Goal: Transaction & Acquisition: Register for event/course

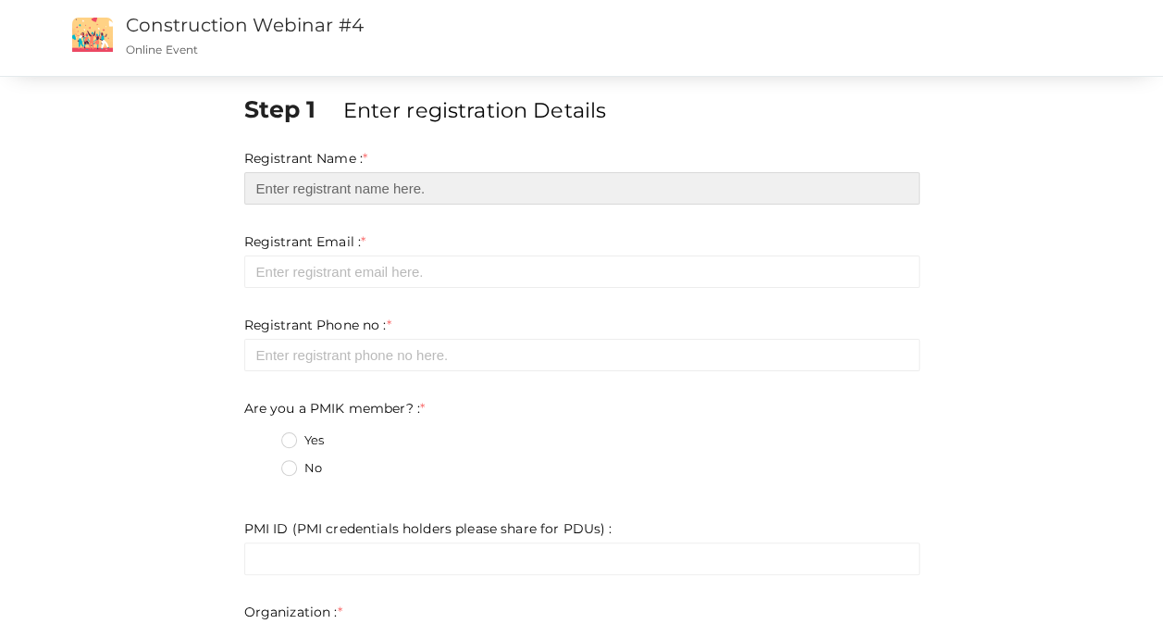
click at [345, 186] on input "text" at bounding box center [581, 188] width 675 height 32
click at [356, 193] on input "text" at bounding box center [581, 188] width 675 height 32
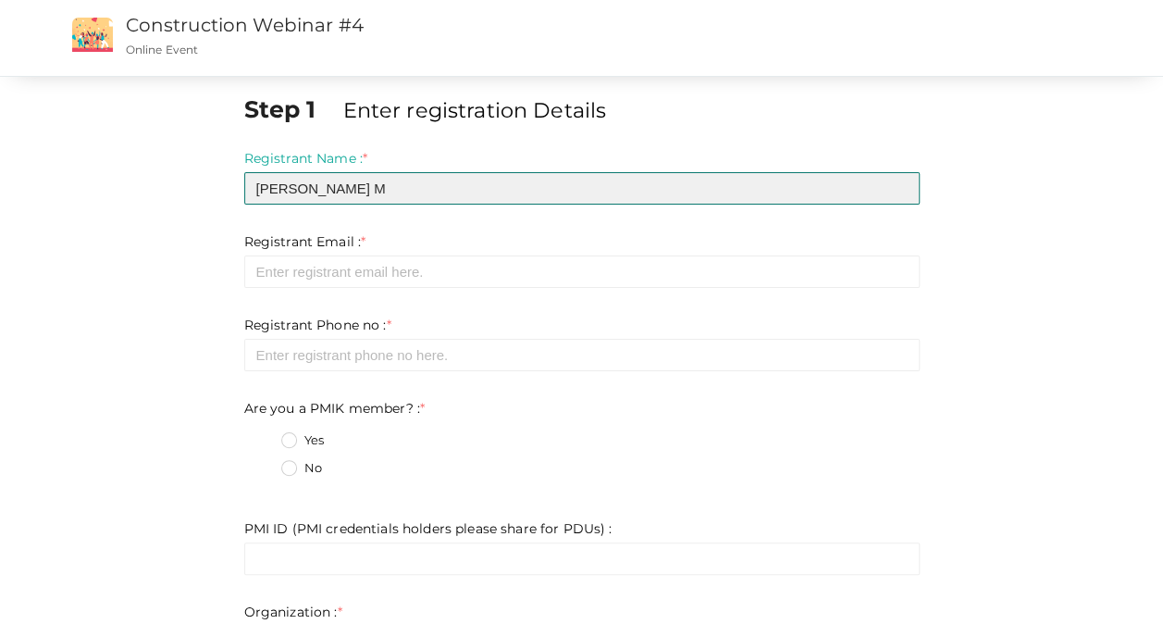
type input "[PERSON_NAME] M"
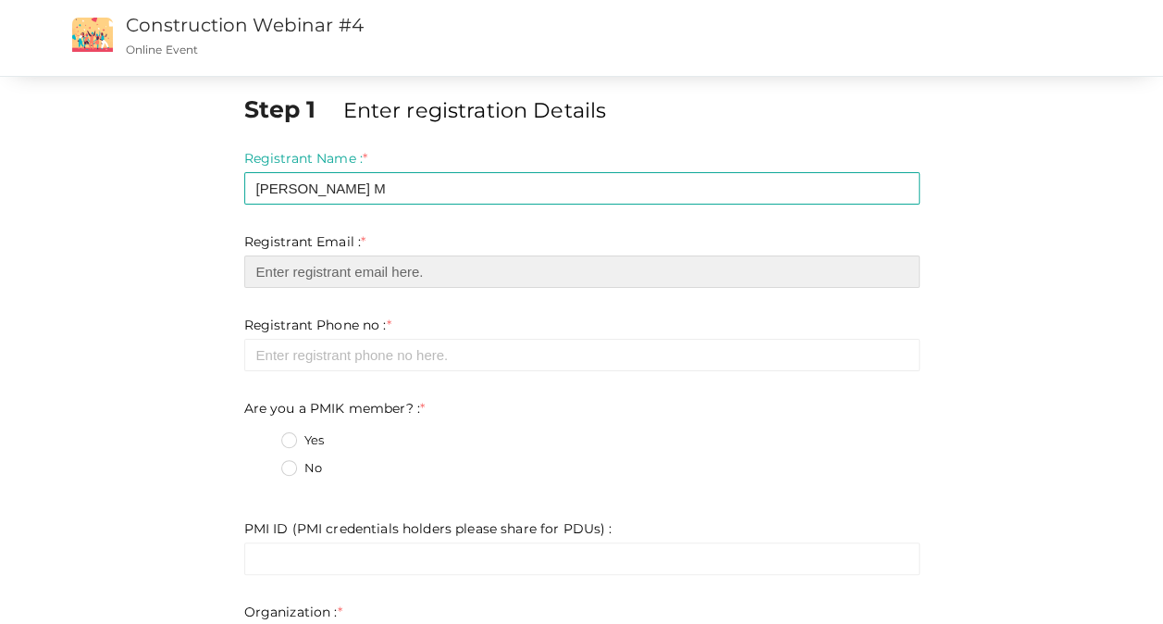
drag, startPoint x: 363, startPoint y: 274, endPoint x: 374, endPoint y: 278, distance: 12.0
click at [364, 274] on input "email" at bounding box center [581, 271] width 675 height 32
type input "PONNARASAN.M@CUSHWAKE.COM"
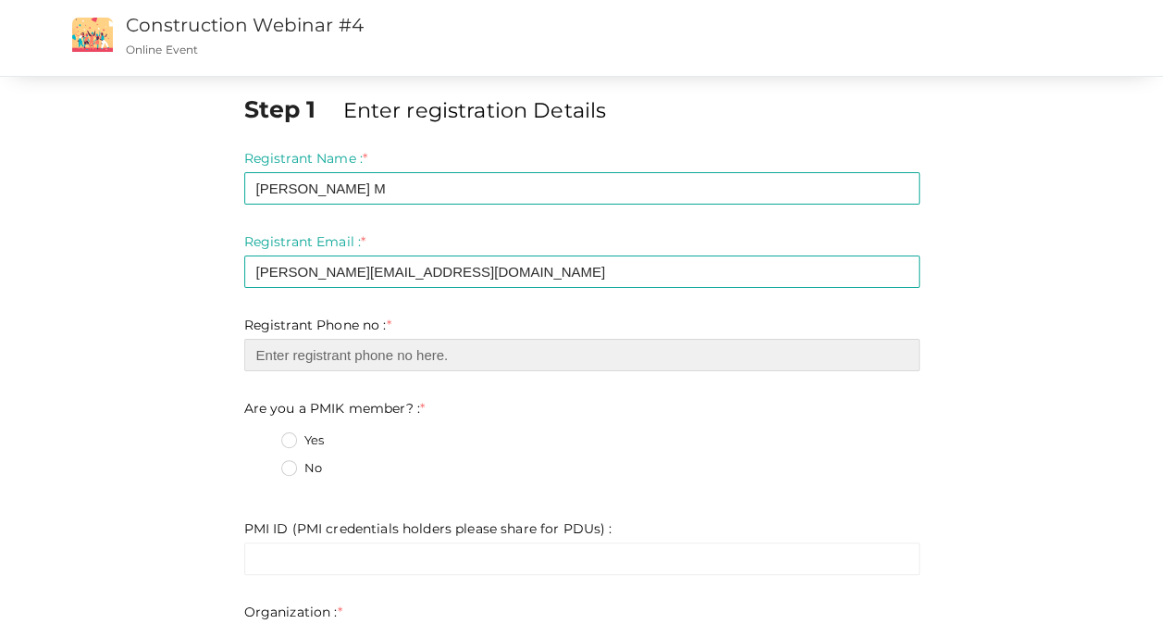
click at [402, 365] on input "number" at bounding box center [581, 355] width 675 height 32
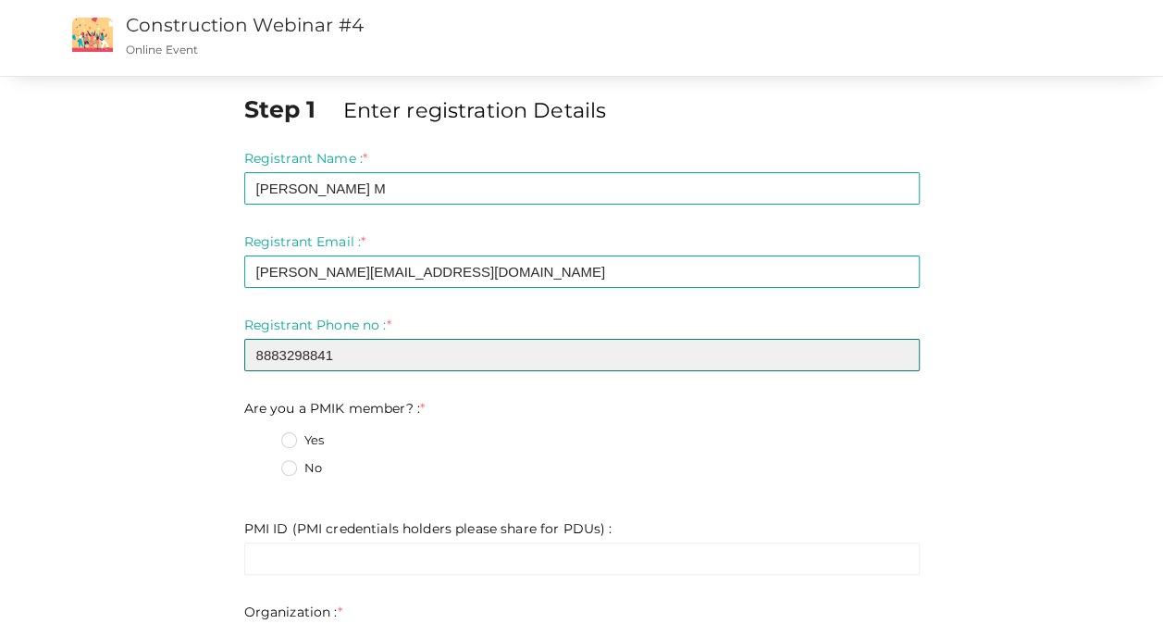
type input "8883298841"
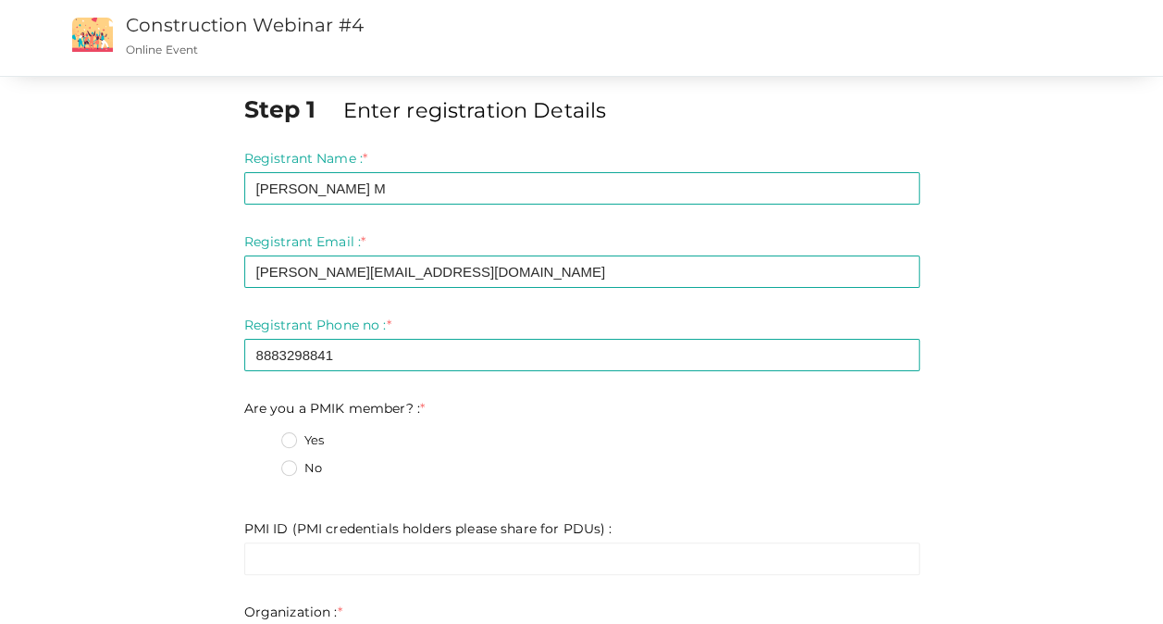
click at [292, 466] on label "No" at bounding box center [301, 468] width 41 height 19
click at [263, 463] on member\?\+1 "No" at bounding box center [263, 463] width 0 height 0
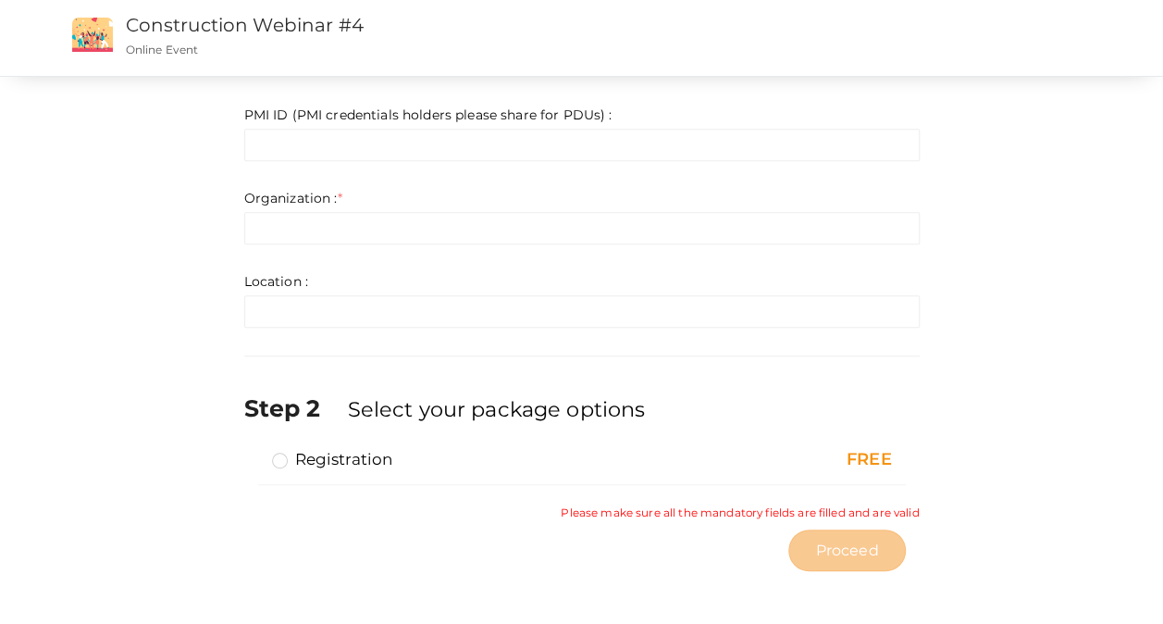
scroll to position [43, 0]
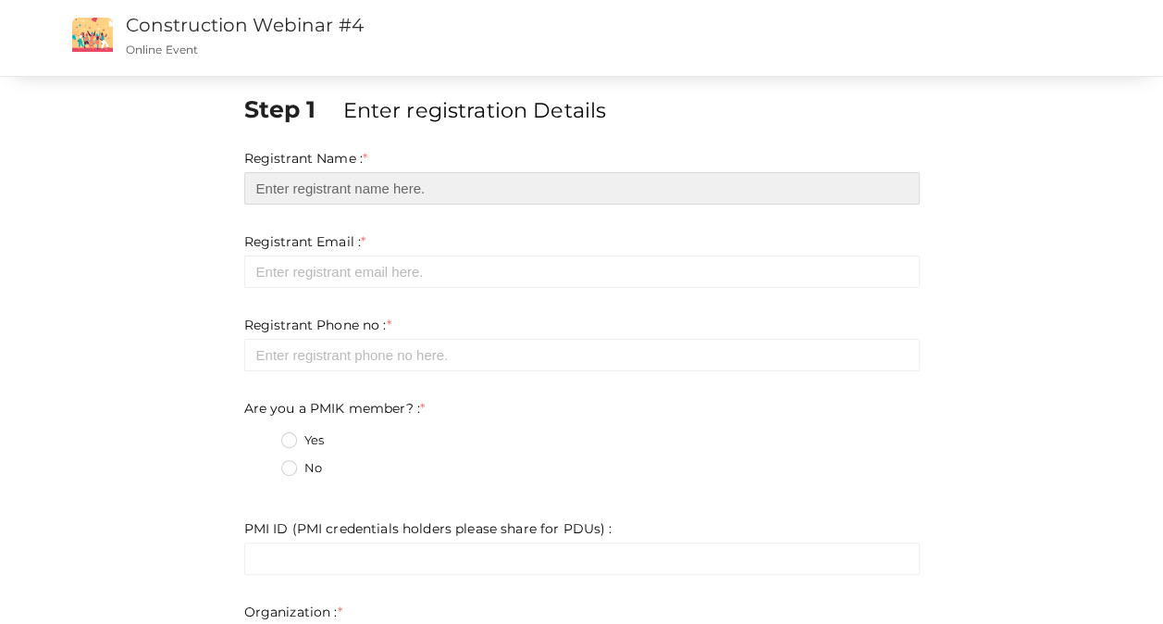
click at [315, 182] on input "text" at bounding box center [581, 188] width 675 height 32
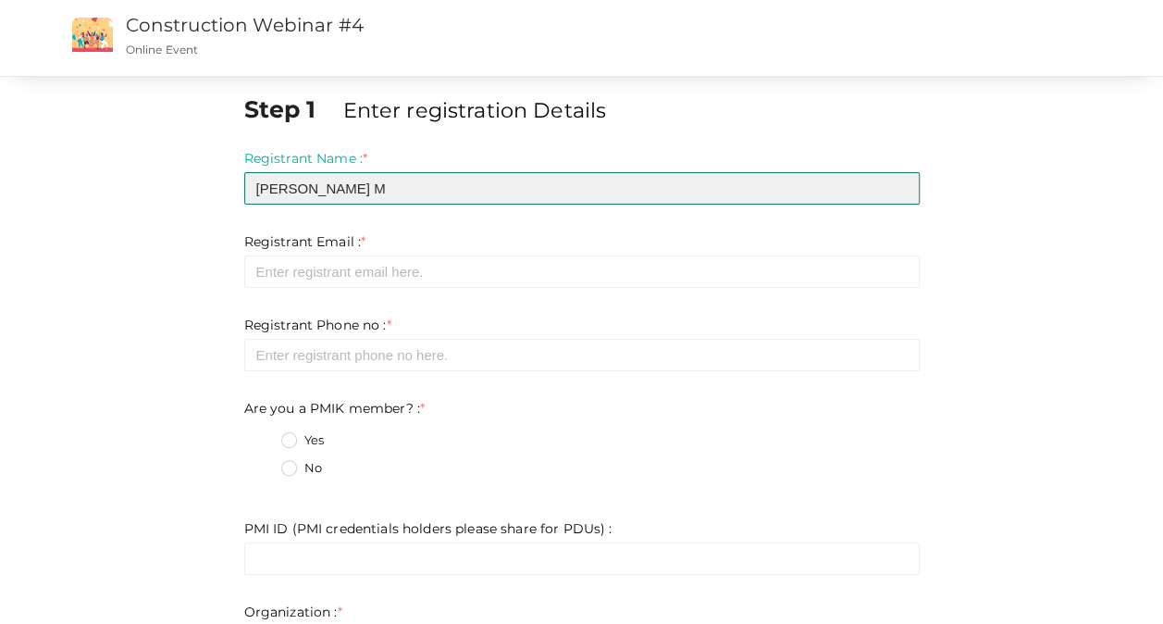
type input "[PERSON_NAME] M"
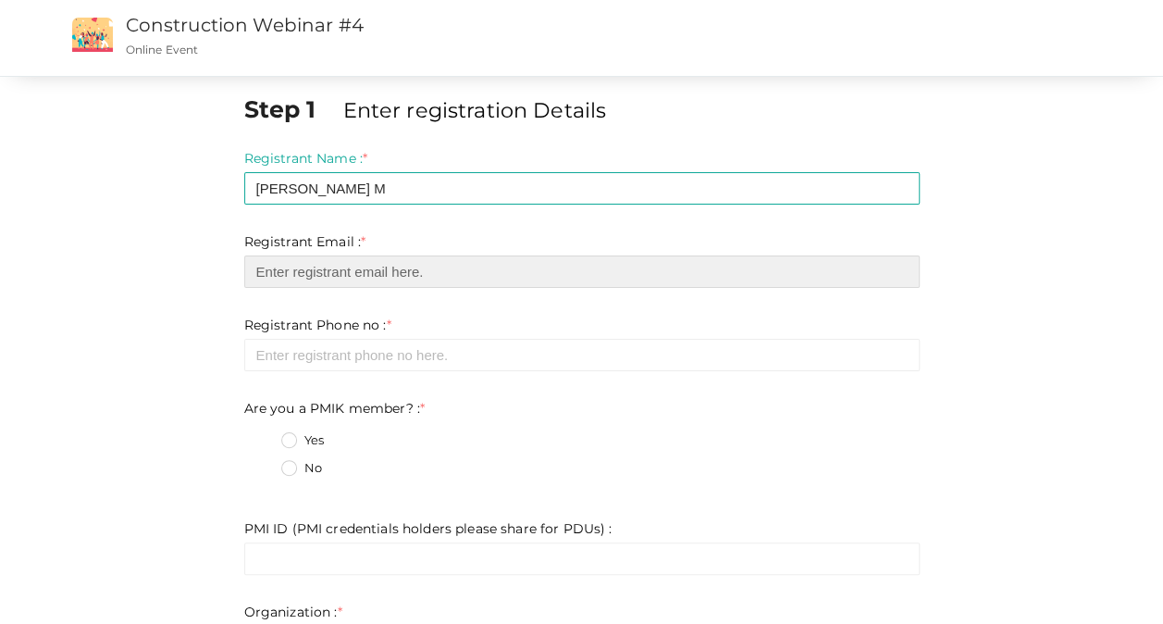
click at [377, 271] on input "email" at bounding box center [581, 271] width 675 height 32
paste input "[PERSON_NAME][EMAIL_ADDRESS][DOMAIN_NAME]"
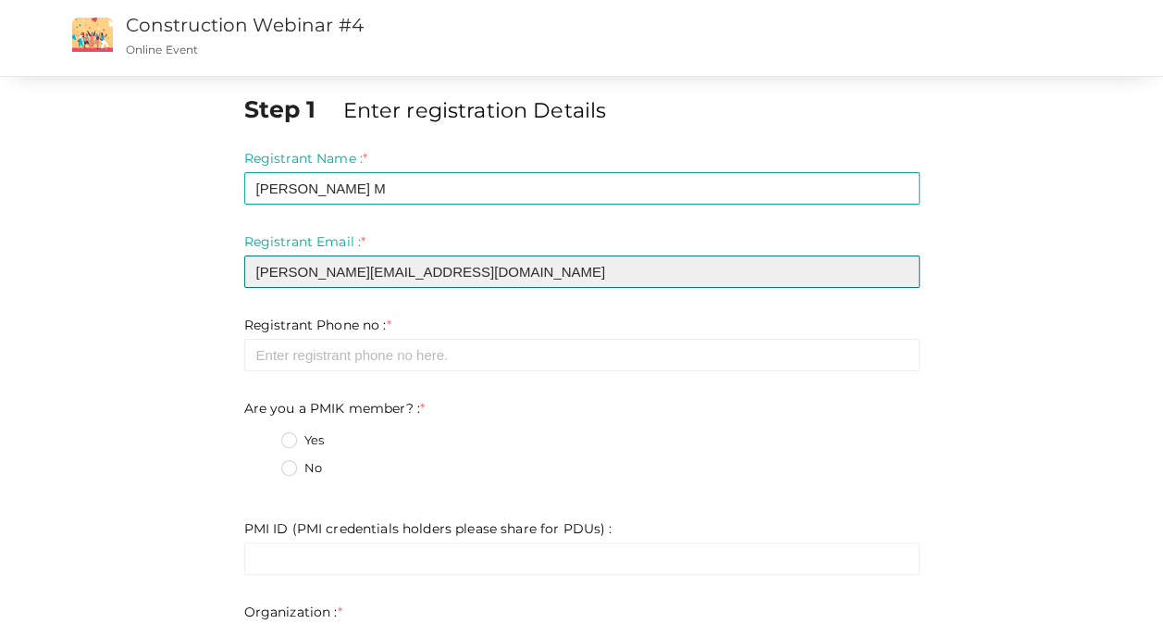
type input "[PERSON_NAME][EMAIL_ADDRESS][DOMAIN_NAME]"
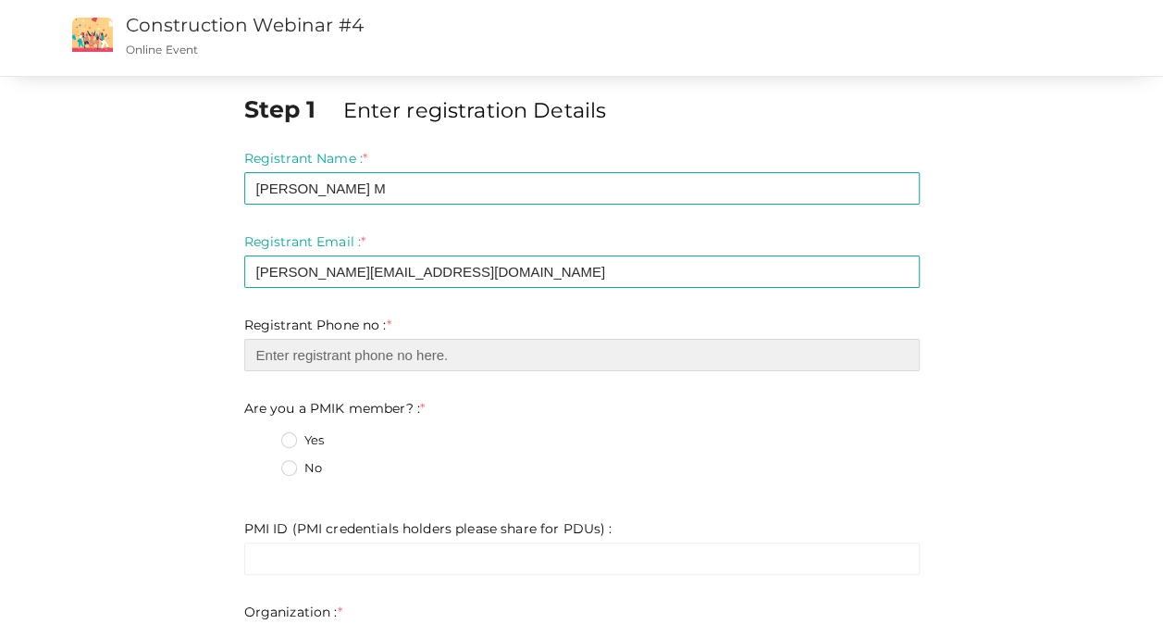
click at [692, 356] on input "number" at bounding box center [581, 355] width 675 height 32
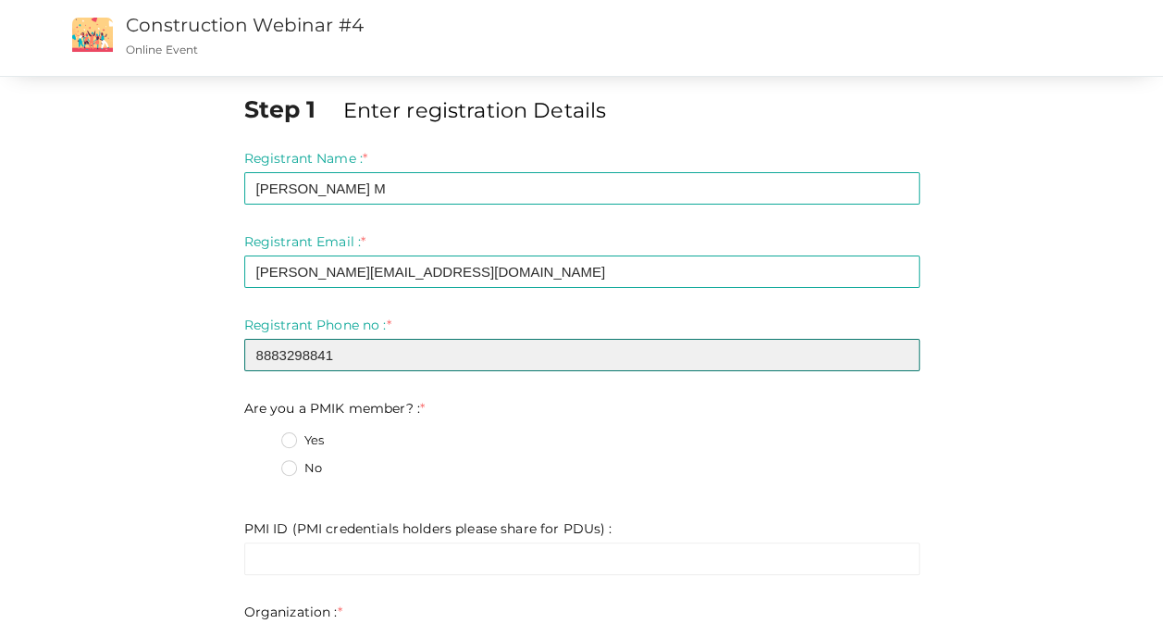
type input "8883298841"
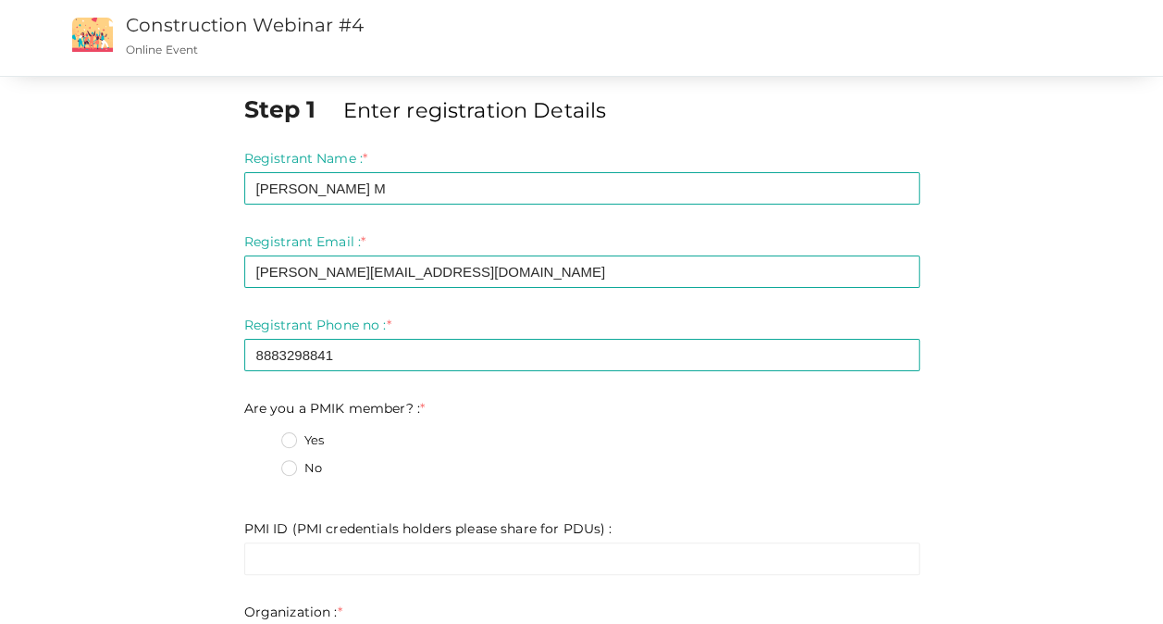
click at [289, 468] on label "No" at bounding box center [301, 468] width 41 height 19
click at [263, 463] on member\?\+1 "No" at bounding box center [263, 463] width 0 height 0
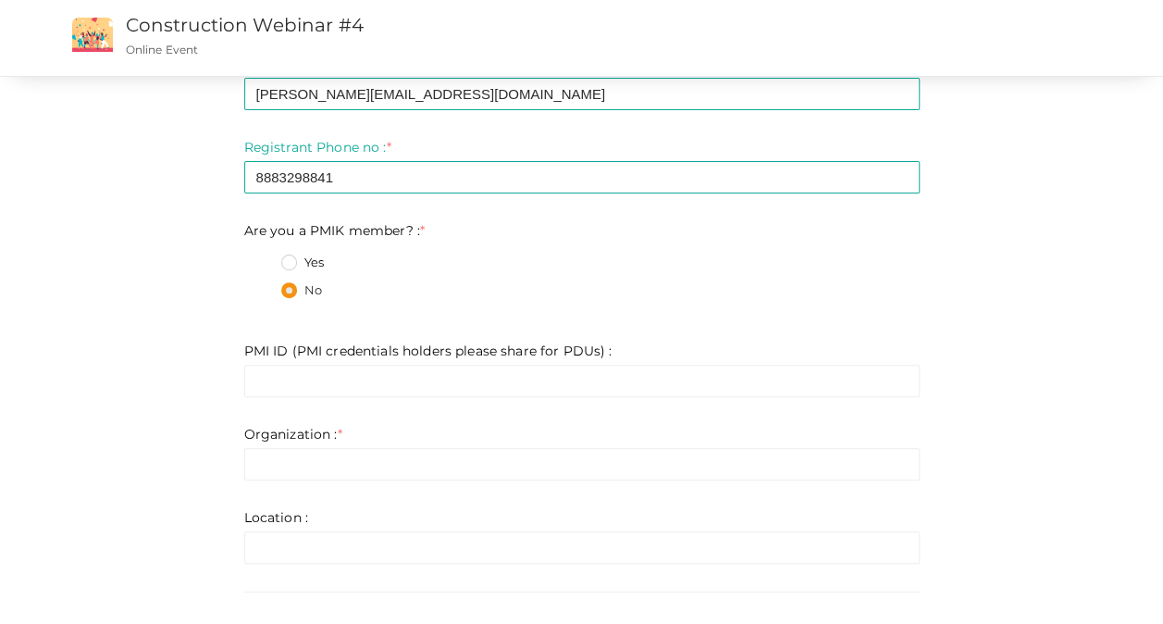
scroll to position [185, 0]
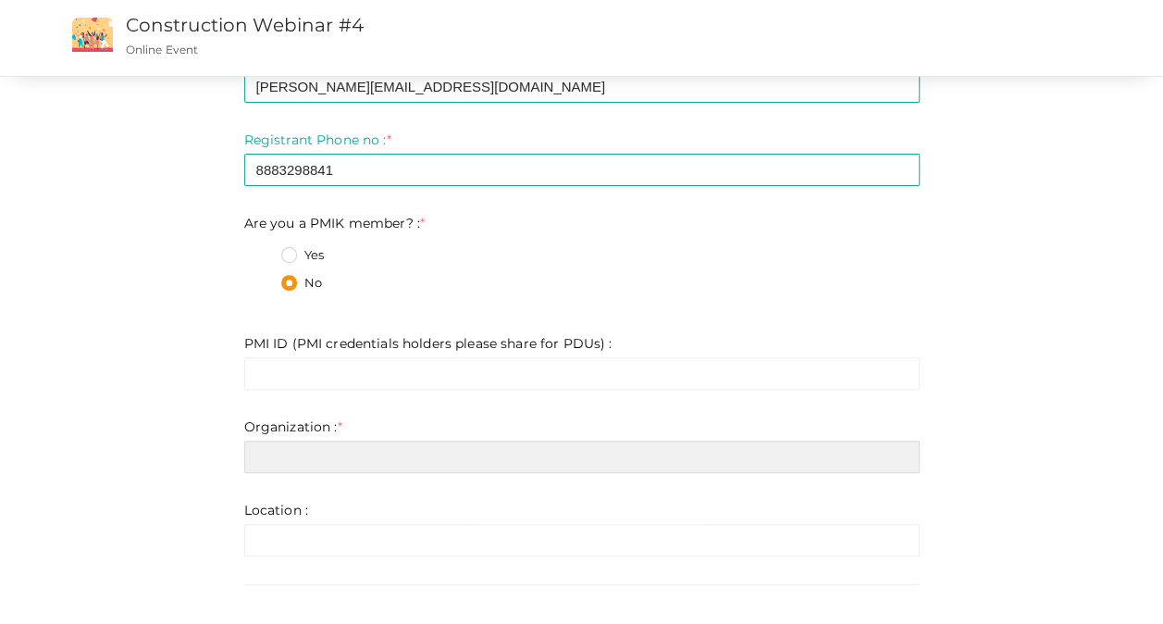
click at [306, 458] on input "text" at bounding box center [581, 456] width 675 height 32
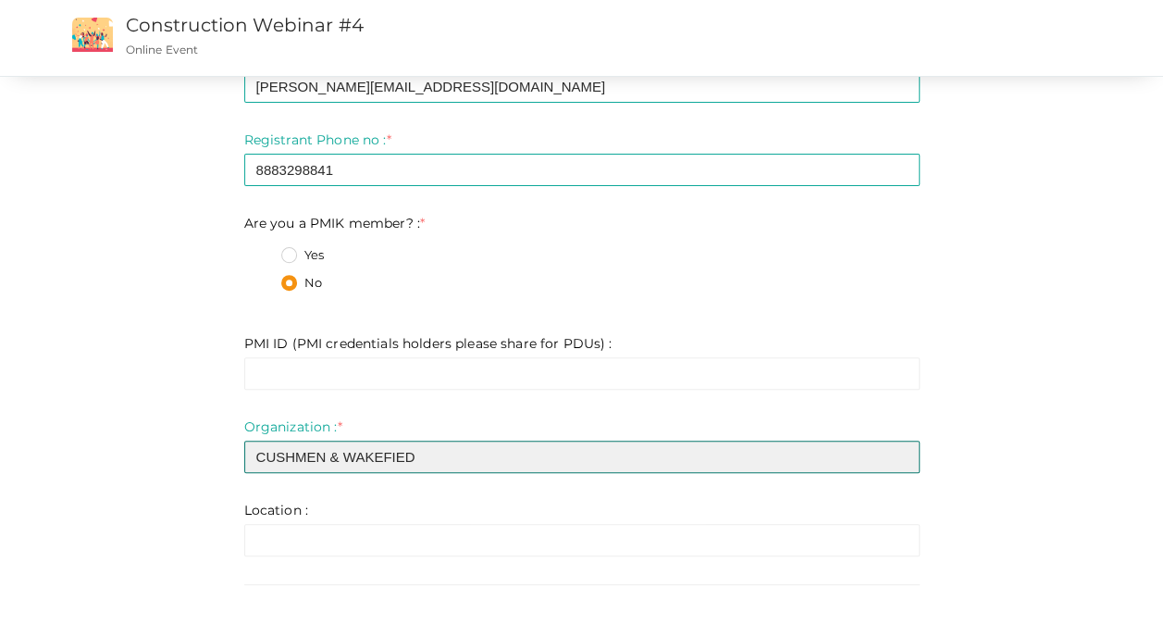
type input "CUSHMEN & WAKEFIED"
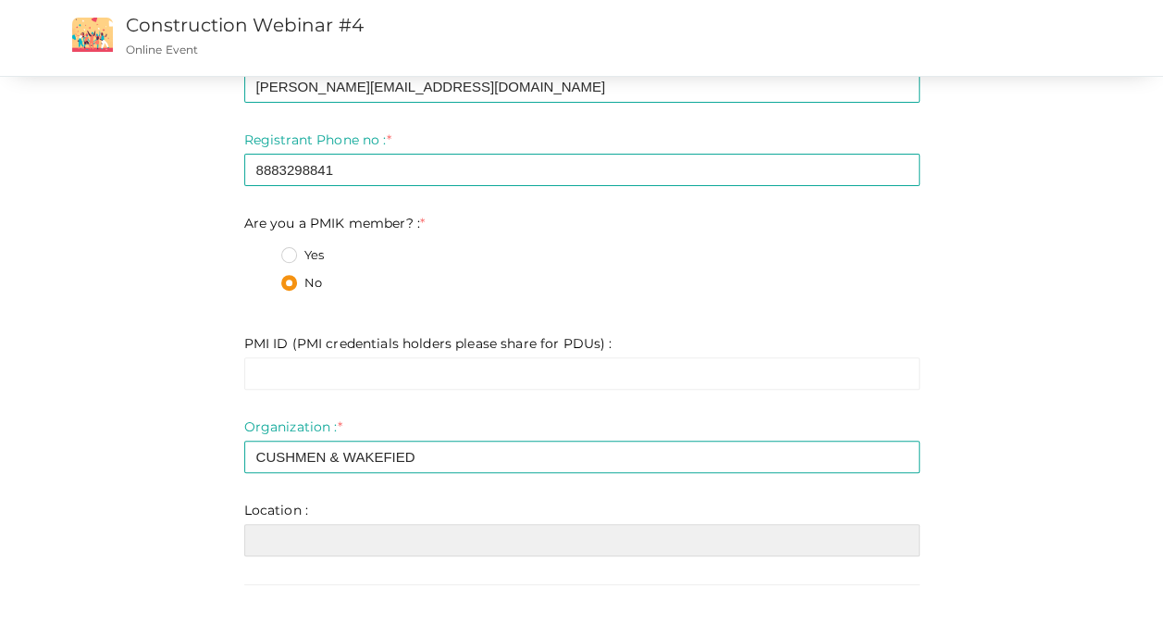
click at [339, 540] on input "text" at bounding box center [581, 540] width 675 height 32
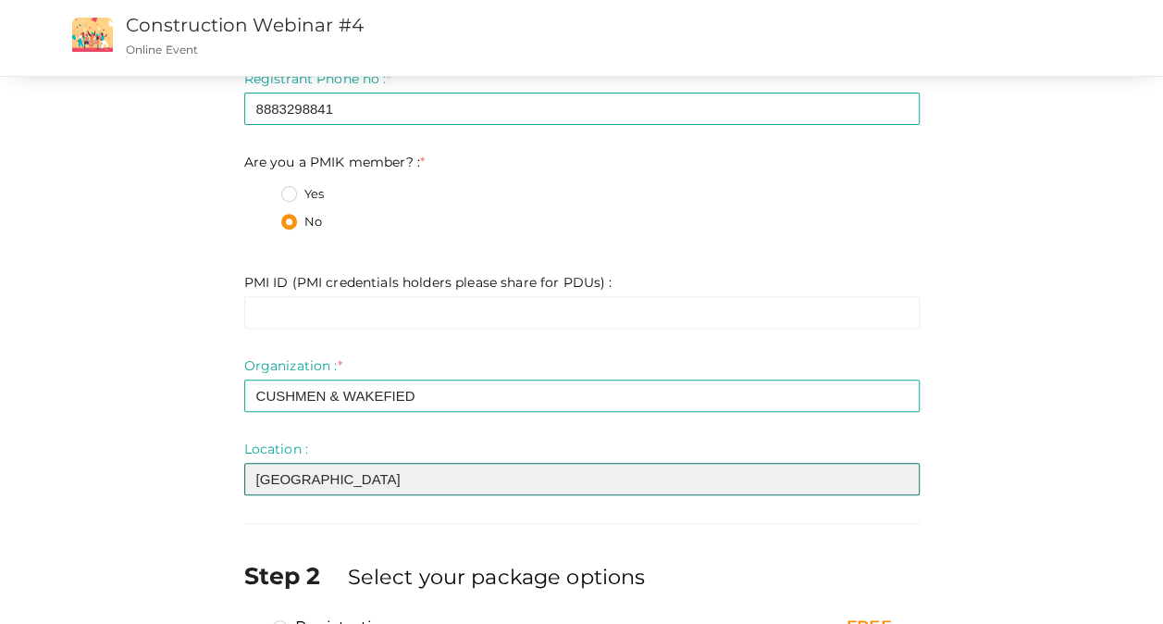
scroll to position [28, 0]
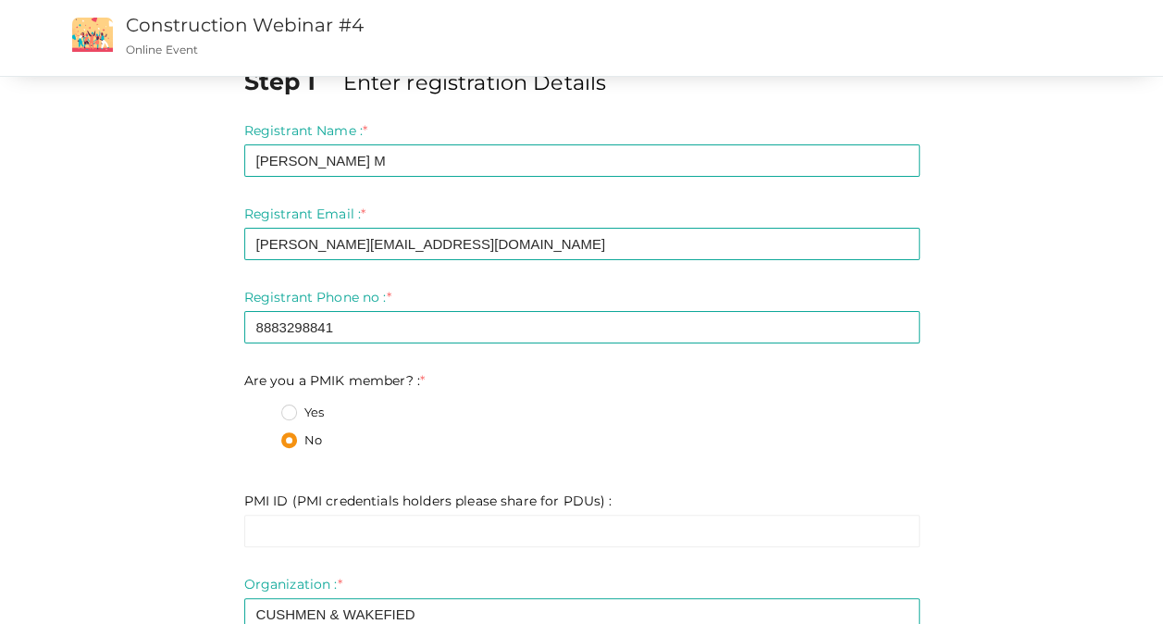
type input "[GEOGRAPHIC_DATA]"
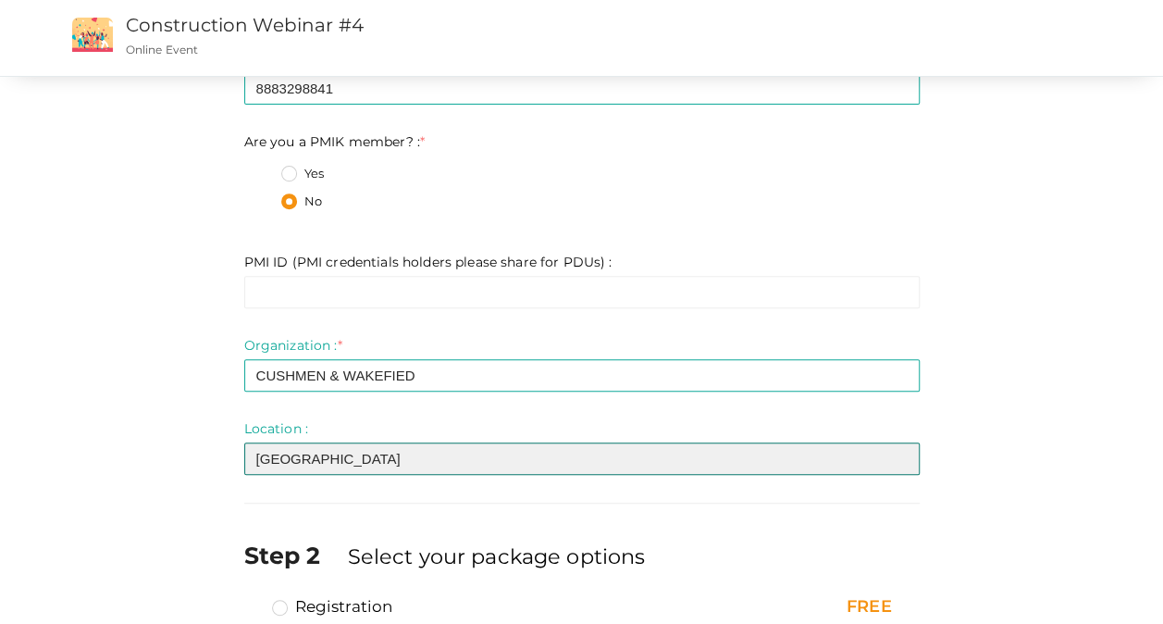
scroll to position [370, 0]
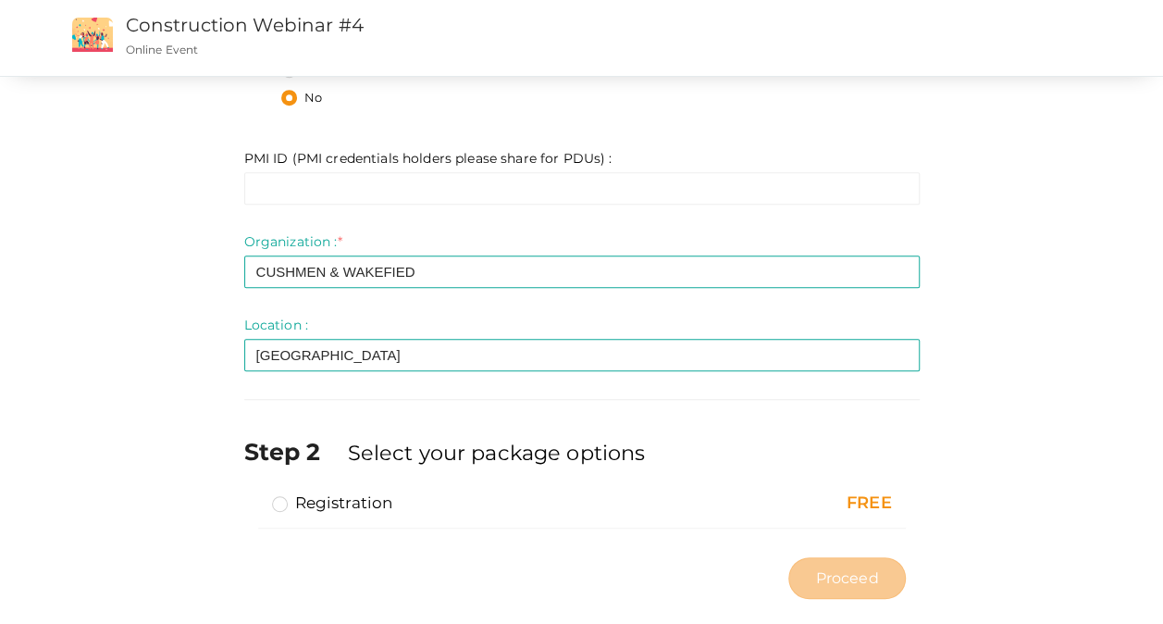
click at [412, 253] on div "Organization : * CUSHMEN & WAKEFIED Invalid Email Required. Limit exceeds. Limi…" at bounding box center [581, 260] width 675 height 56
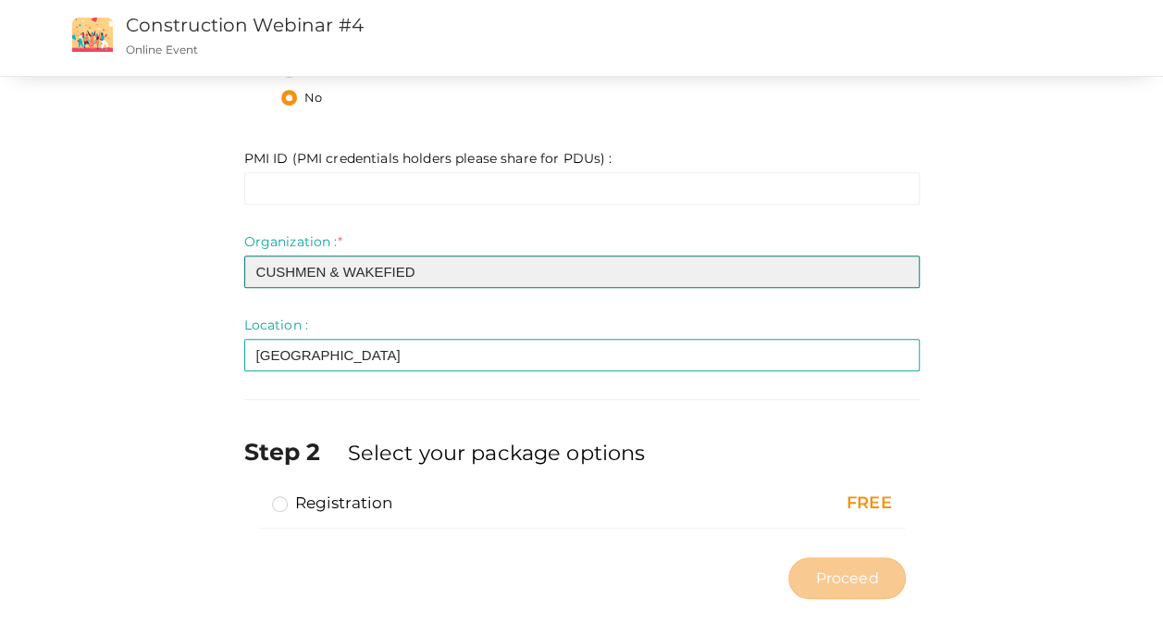
click at [411, 272] on input "CUSHMEN & WAKEFIED" at bounding box center [581, 271] width 675 height 32
click at [402, 272] on input "CUSHMEN & WAKEFIED" at bounding box center [581, 271] width 675 height 32
click at [313, 270] on input "CUSHMEN & WAKEFIELD" at bounding box center [581, 271] width 675 height 32
click at [435, 274] on input "[PERSON_NAME] & [PERSON_NAME]" at bounding box center [581, 271] width 675 height 32
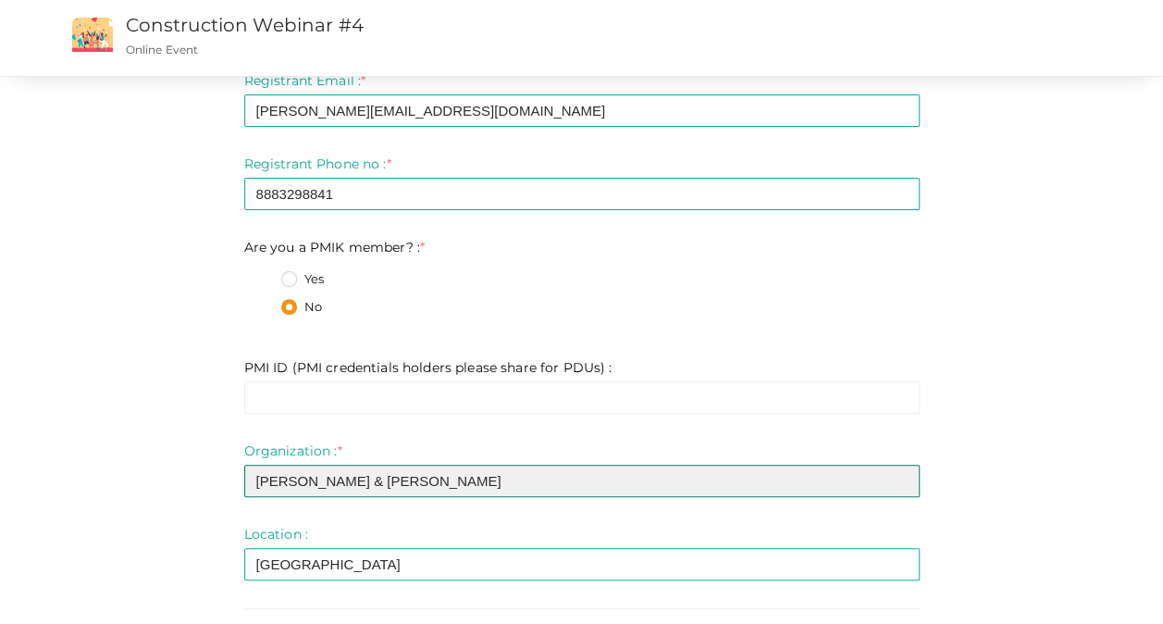
scroll to position [0, 0]
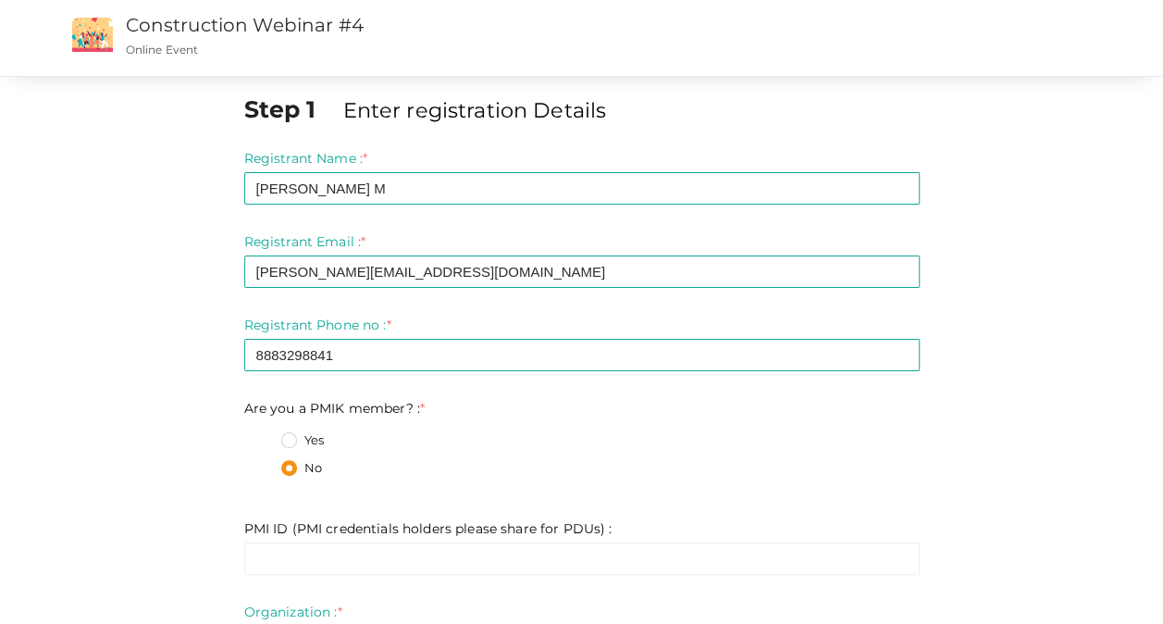
type input "[PERSON_NAME] & [PERSON_NAME]"
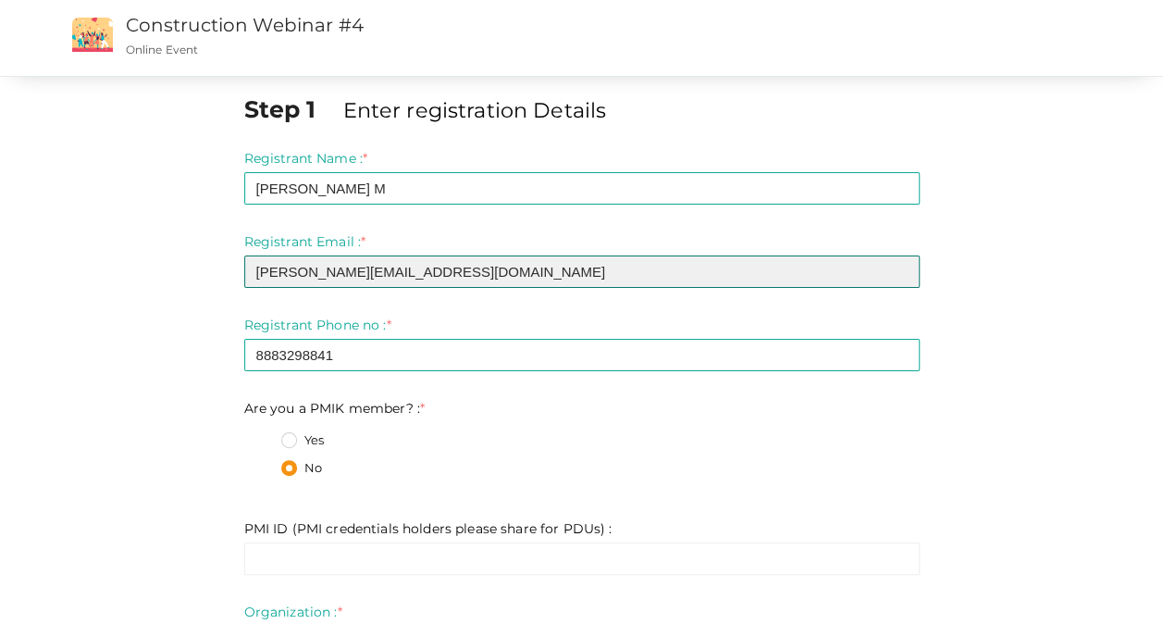
click at [363, 270] on input "[PERSON_NAME][EMAIL_ADDRESS][DOMAIN_NAME]" at bounding box center [581, 271] width 675 height 32
click at [523, 265] on input "[PERSON_NAME][EMAIL_ADDRESS][DOMAIN_NAME]" at bounding box center [581, 271] width 675 height 32
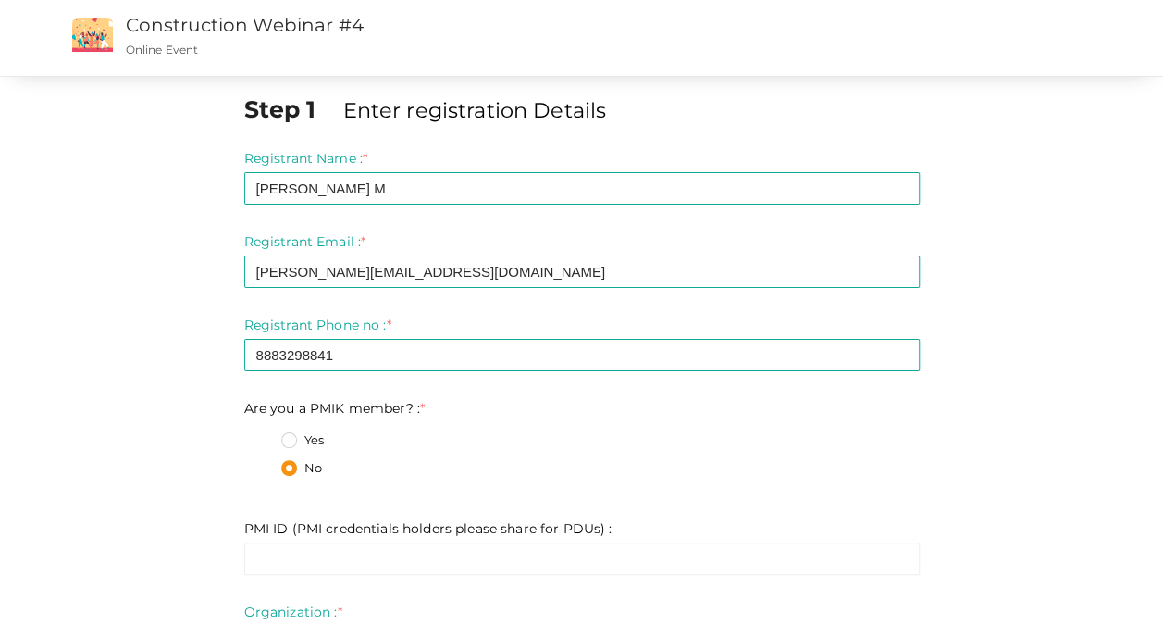
click at [1027, 376] on div "Step 1 Enter registration Details Registrant Name : * [PERSON_NAME] M Required.…" at bounding box center [582, 535] width 1083 height 885
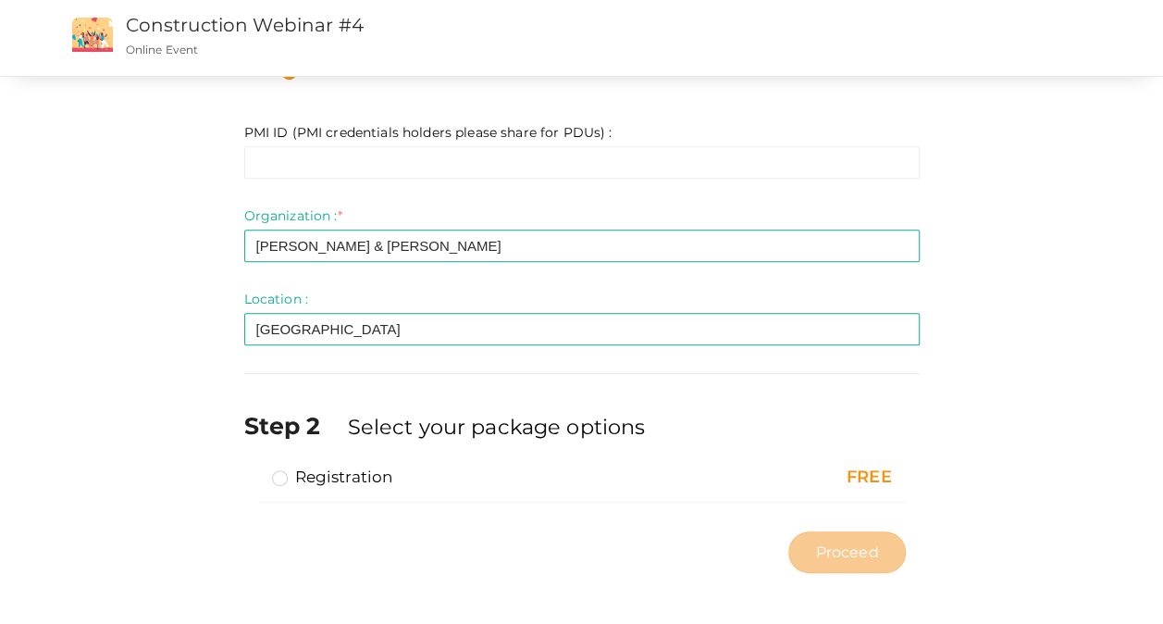
scroll to position [398, 0]
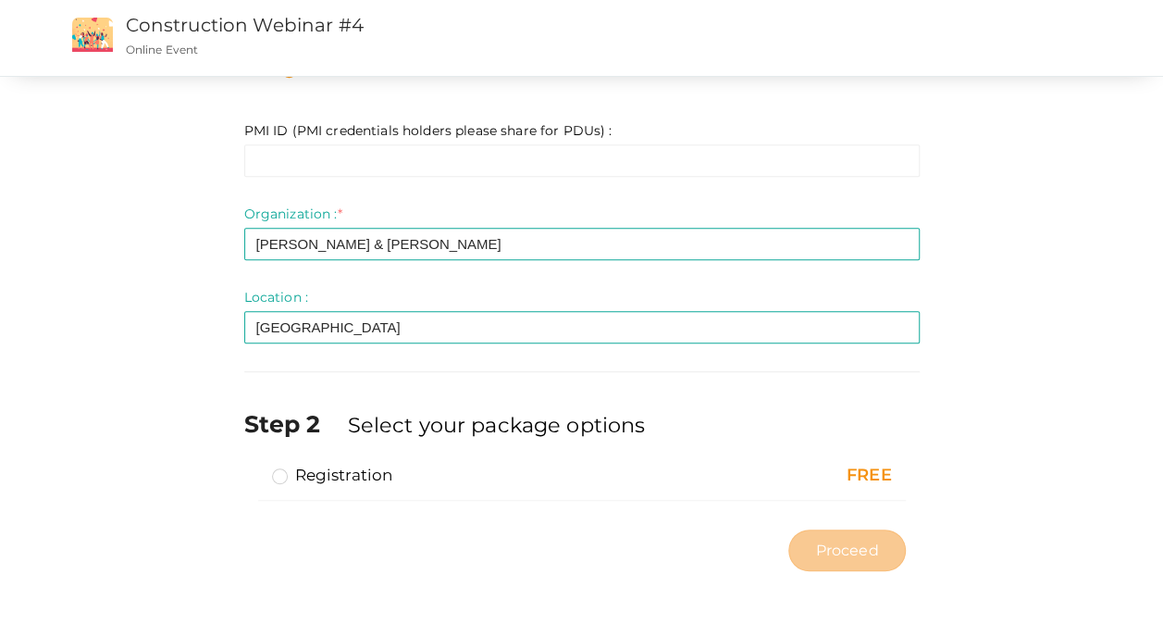
click at [285, 477] on label "Registration" at bounding box center [332, 475] width 121 height 22
click at [254, 467] on input "Registration" at bounding box center [254, 467] width 0 height 0
click at [844, 553] on span "Proceed" at bounding box center [846, 549] width 63 height 21
type input "N/A"
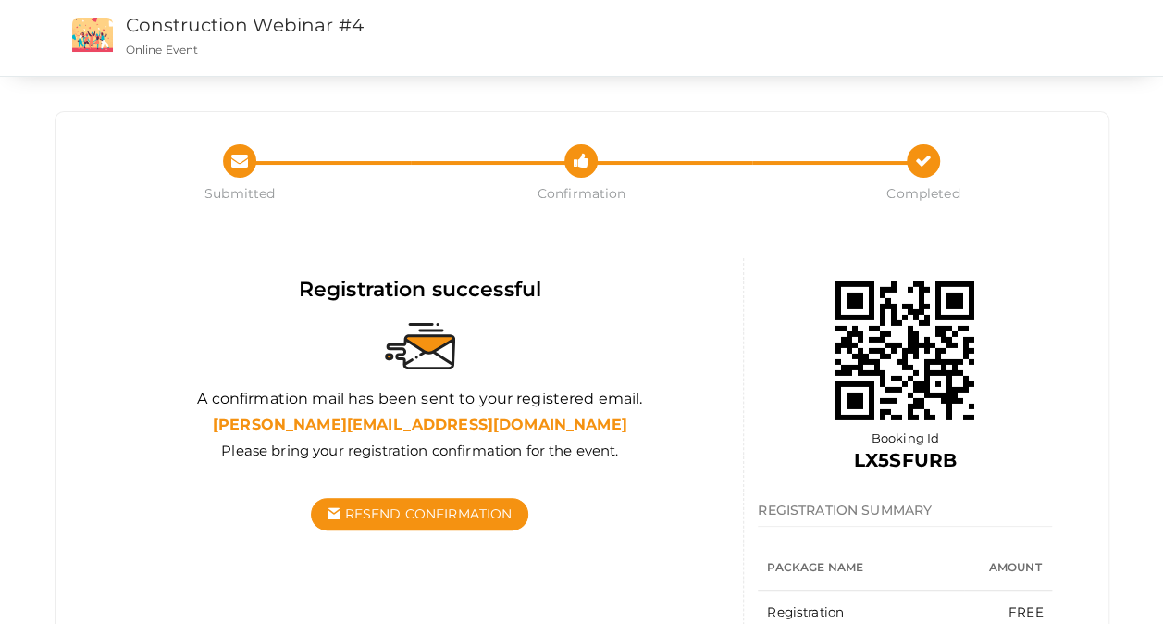
scroll to position [89, 0]
